Goal: Find specific page/section: Find specific page/section

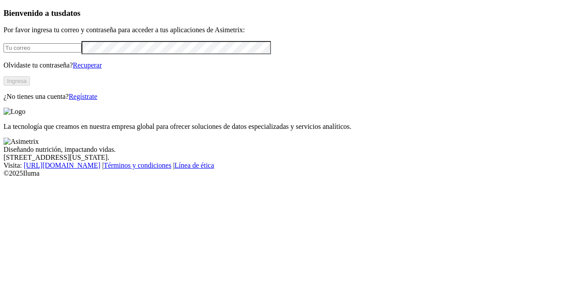
type input "javier.chica@premexcorp.com"
click at [30, 85] on button "Ingresa" at bounding box center [17, 80] width 26 height 9
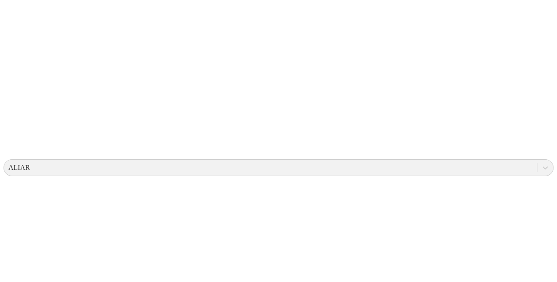
scroll to position [0, 0]
